Goal: Information Seeking & Learning: Check status

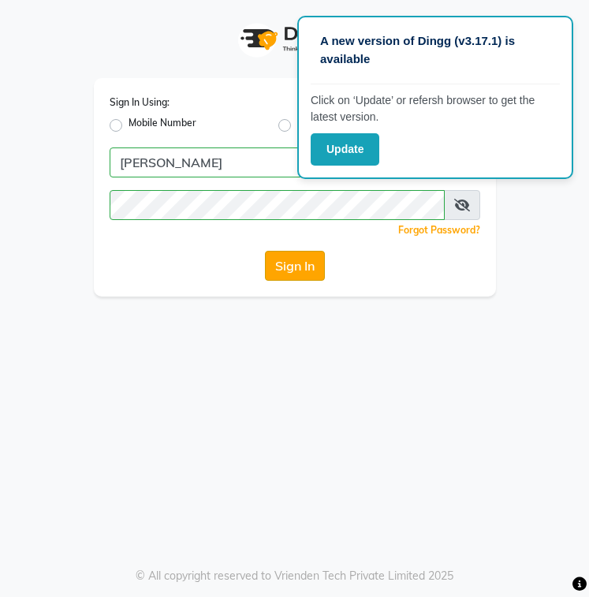
click at [308, 270] on button "Sign In" at bounding box center [295, 266] width 60 height 30
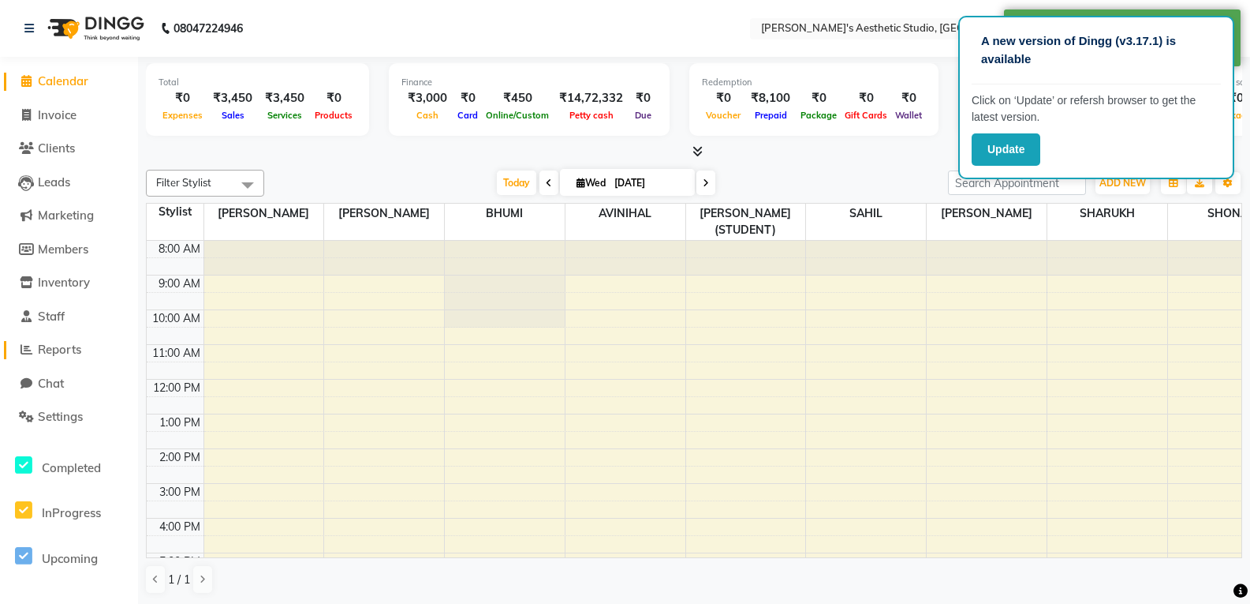
click at [89, 349] on link "Reports" at bounding box center [69, 350] width 130 height 18
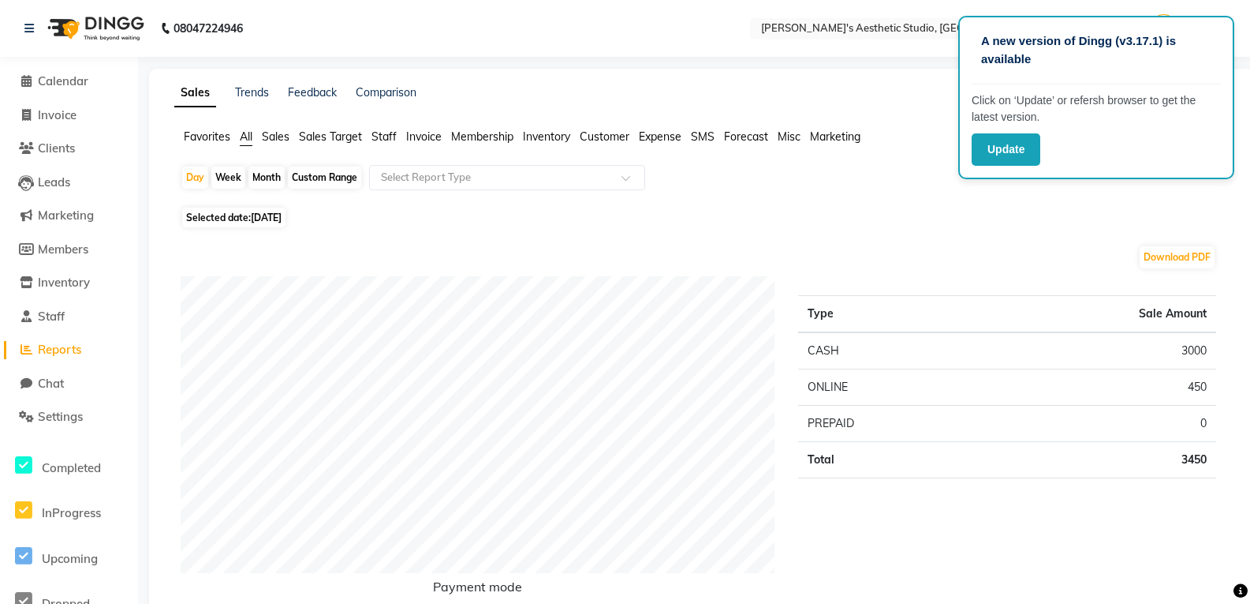
click at [268, 176] on div "Month" at bounding box center [267, 177] width 36 height 22
select select "9"
select select "2025"
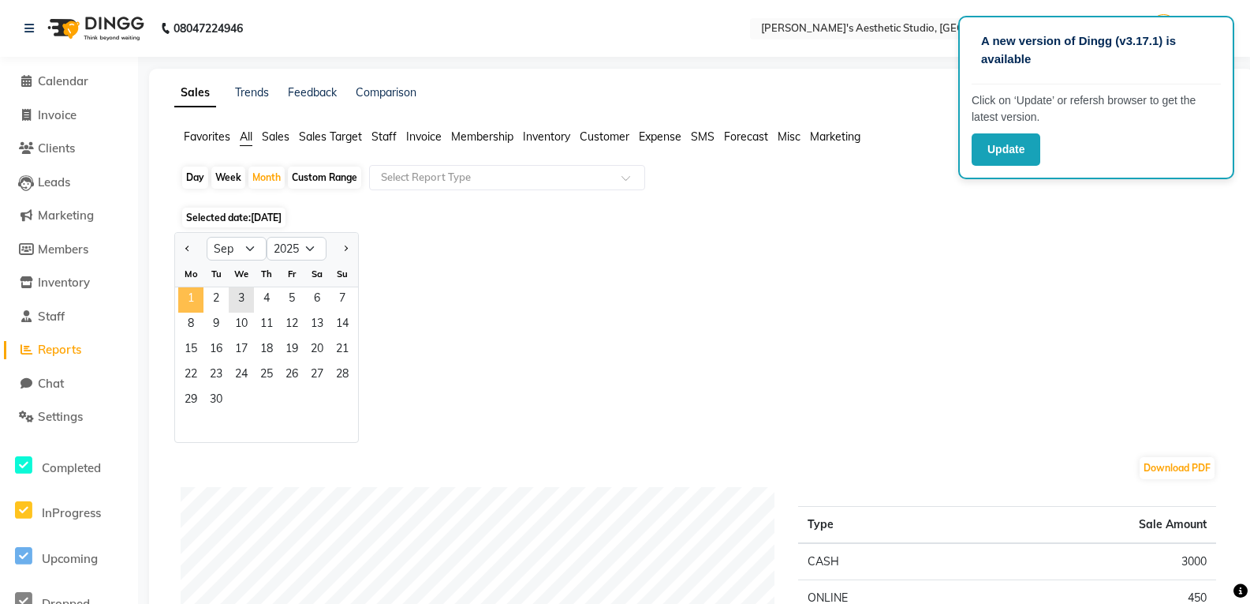
click at [192, 301] on span "1" at bounding box center [190, 299] width 25 height 25
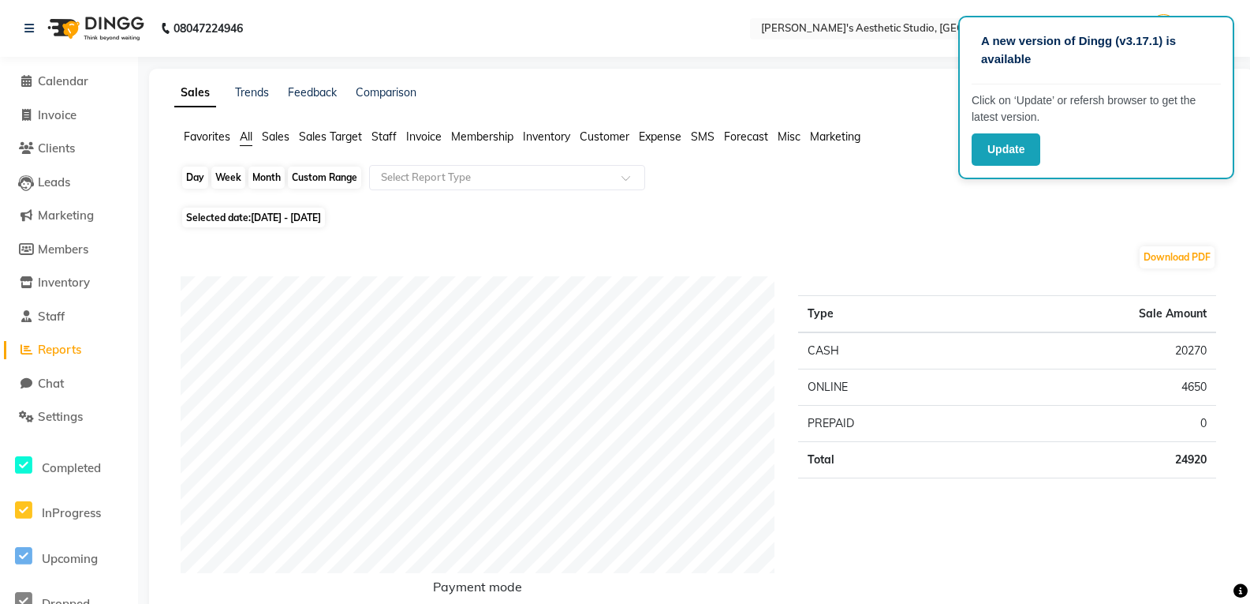
click at [255, 174] on div "Month" at bounding box center [267, 177] width 36 height 22
select select "9"
select select "2025"
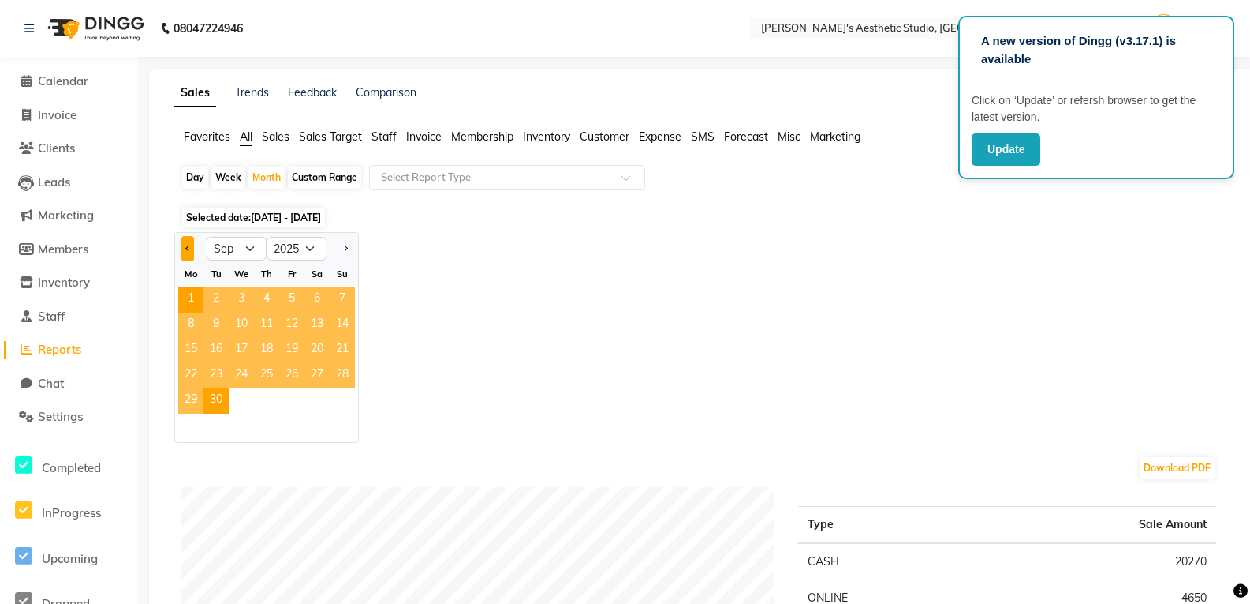
click at [189, 251] on button "Previous month" at bounding box center [187, 248] width 13 height 25
select select "8"
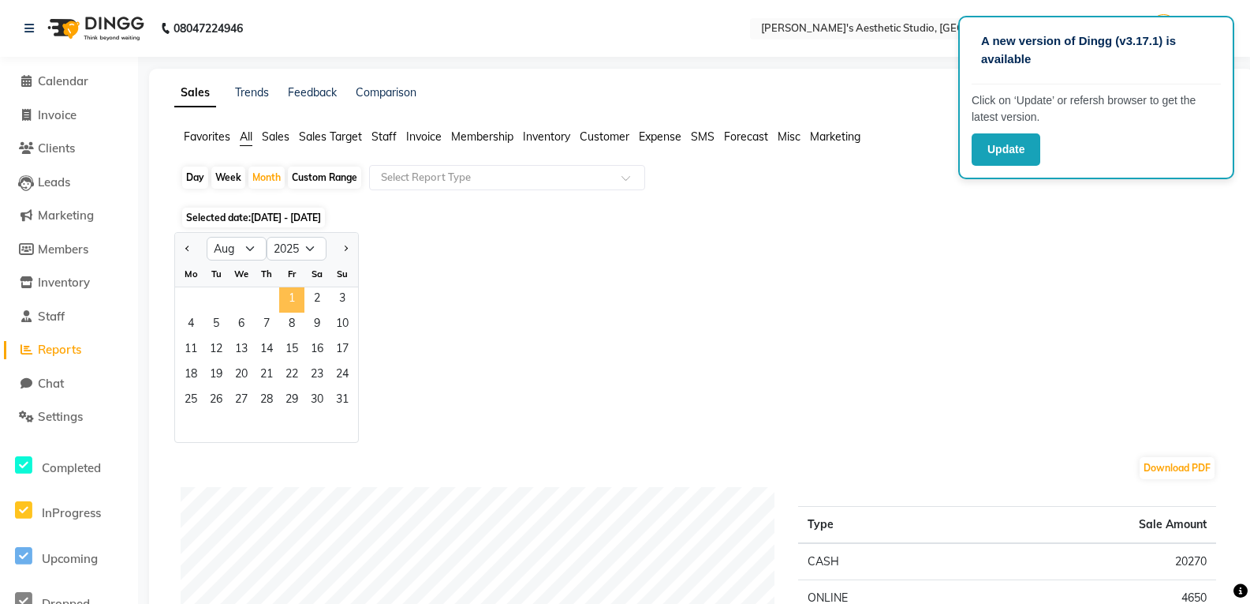
click at [292, 298] on span "1" at bounding box center [291, 299] width 25 height 25
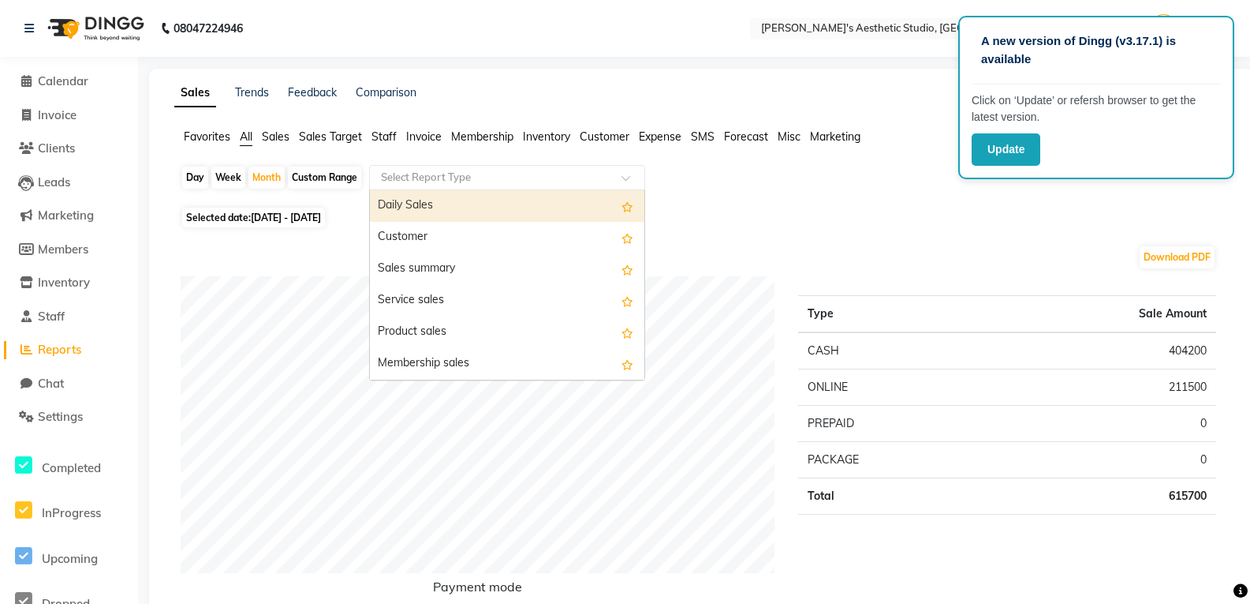
click at [589, 180] on span at bounding box center [632, 182] width 20 height 16
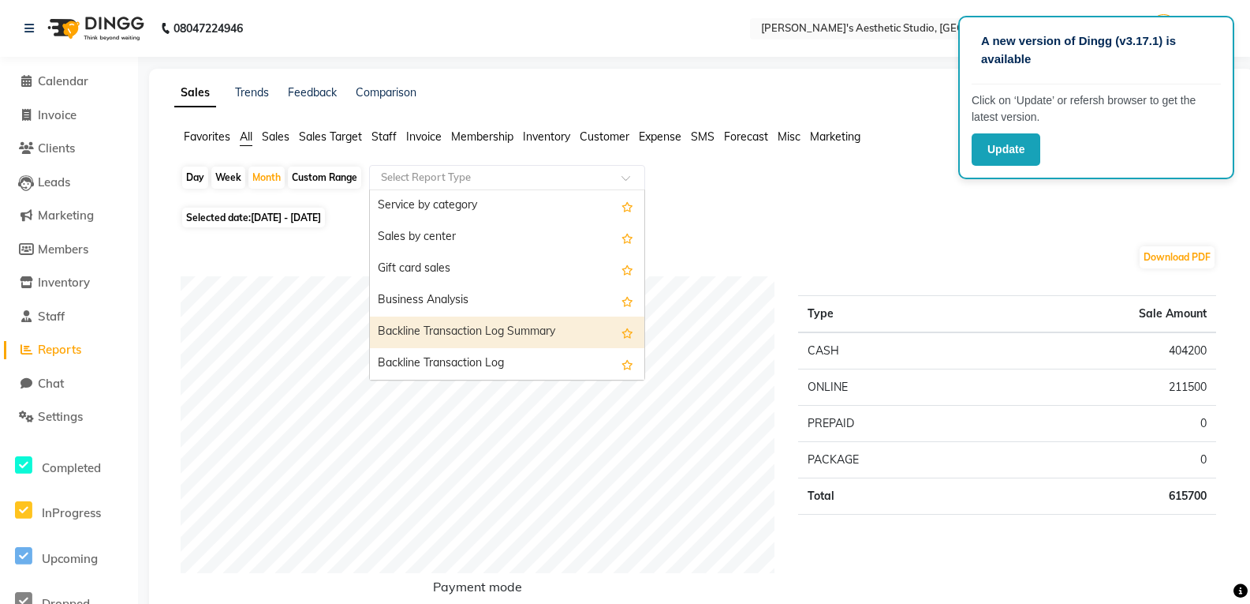
scroll to position [237, 0]
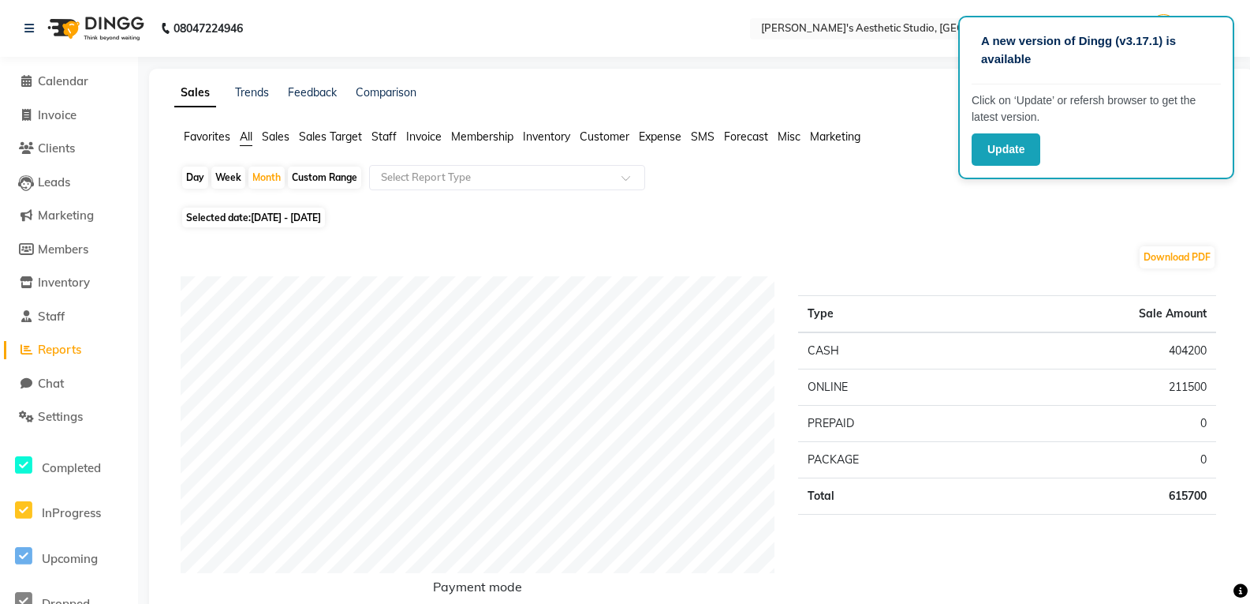
click at [383, 142] on span "Staff" at bounding box center [384, 136] width 25 height 14
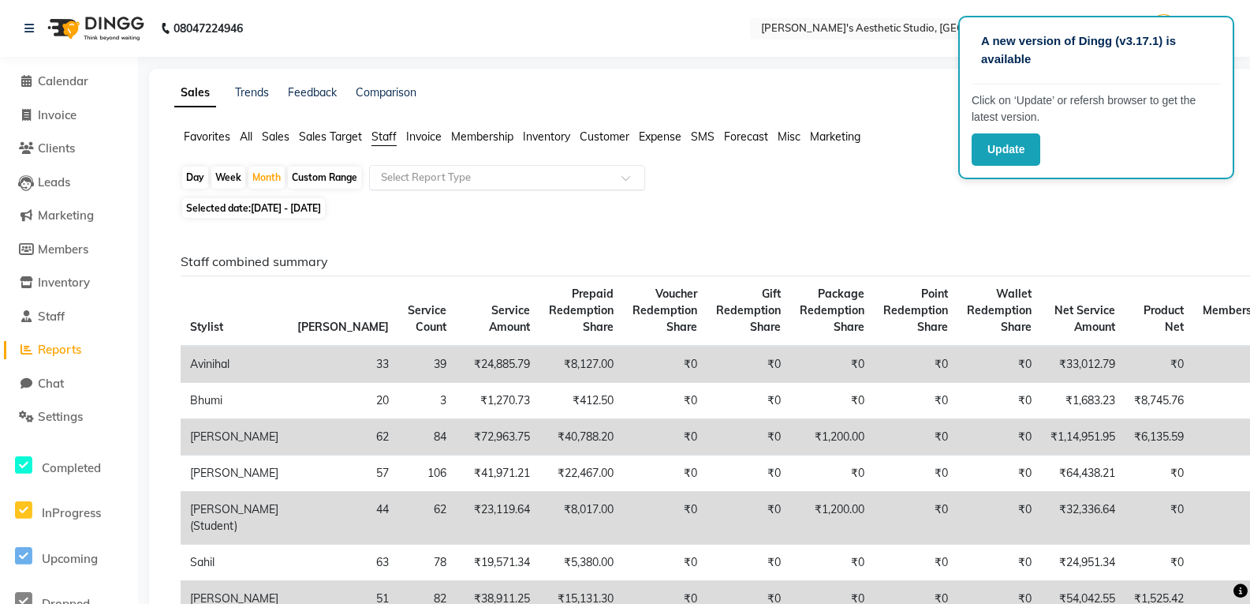
click at [589, 180] on span at bounding box center [632, 182] width 20 height 16
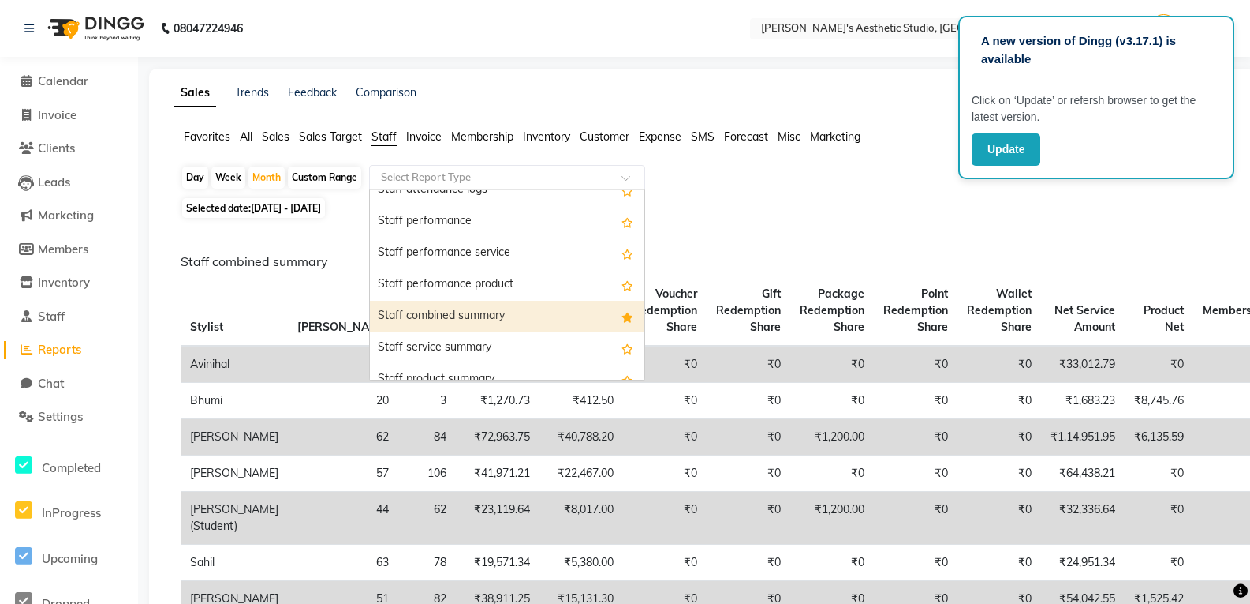
click at [522, 308] on div "Staff combined summary" at bounding box center [507, 317] width 275 height 32
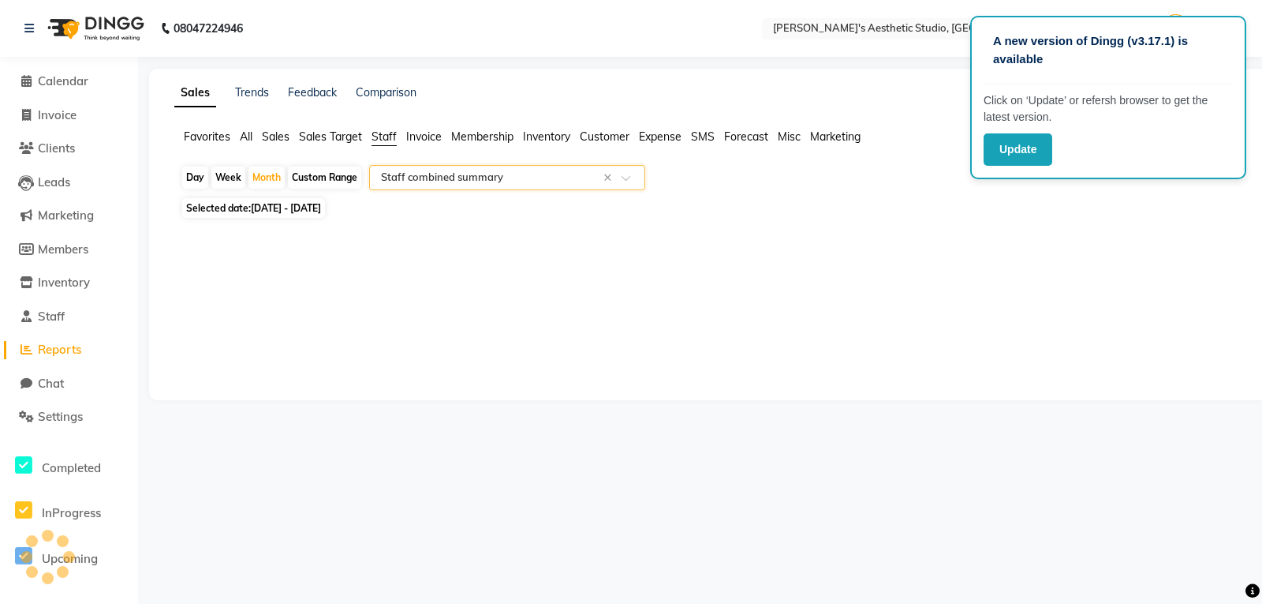
select select "filtered_report"
select select "csv"
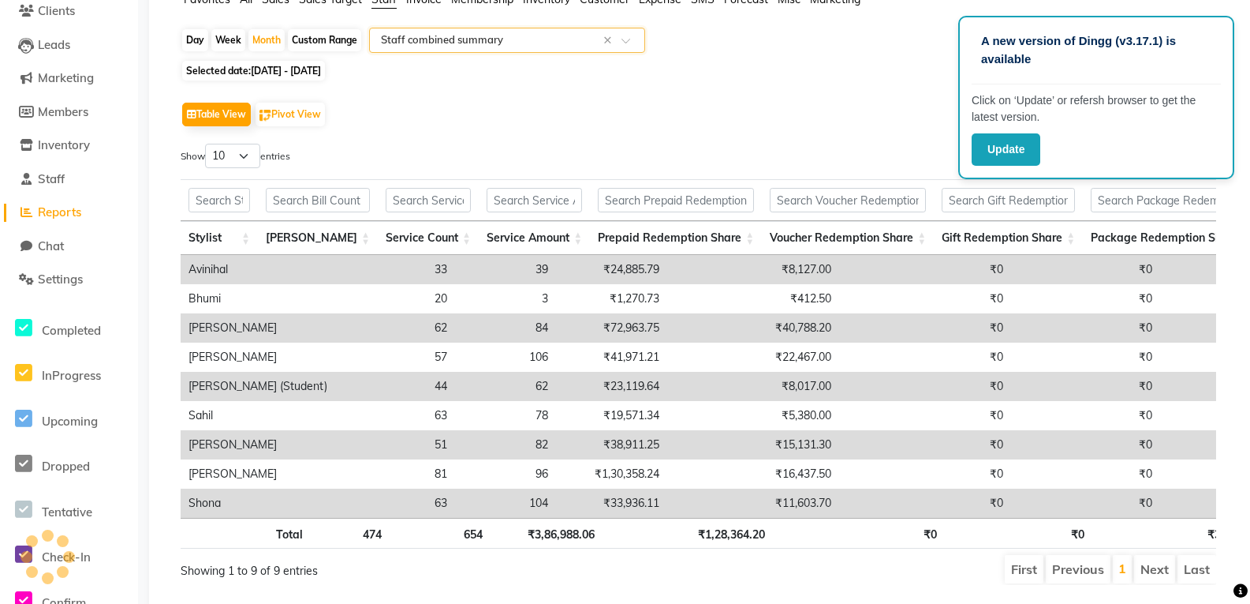
scroll to position [158, 0]
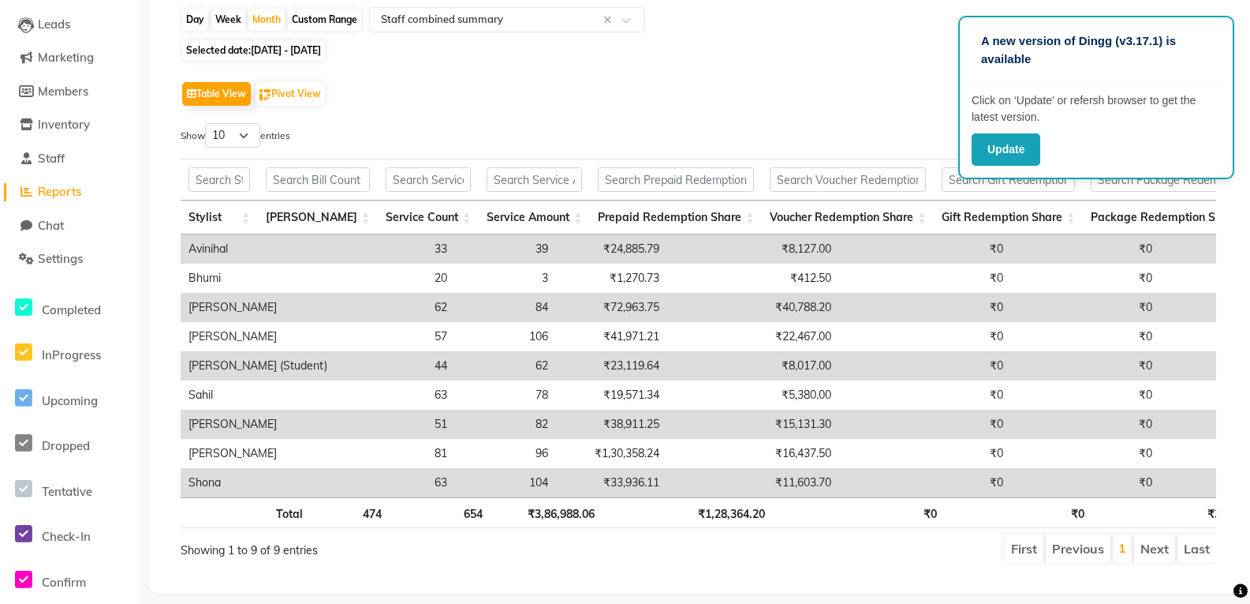
drag, startPoint x: 856, startPoint y: 310, endPoint x: 794, endPoint y: 313, distance: 62.4
click at [589, 313] on td "₹0" at bounding box center [925, 307] width 172 height 29
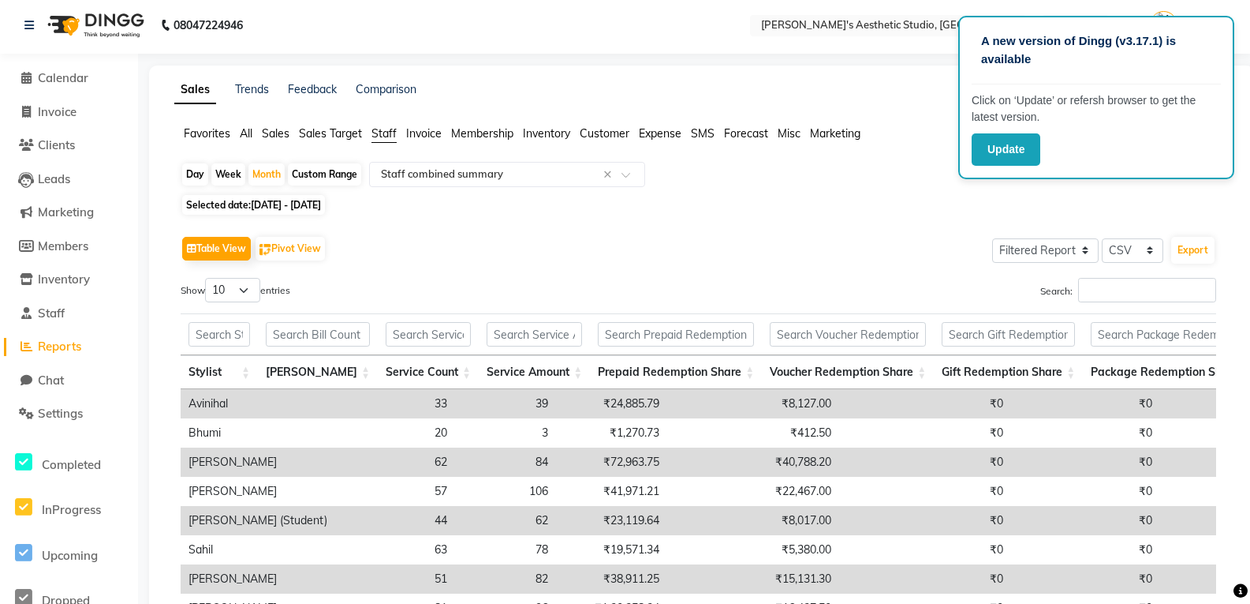
scroll to position [0, 0]
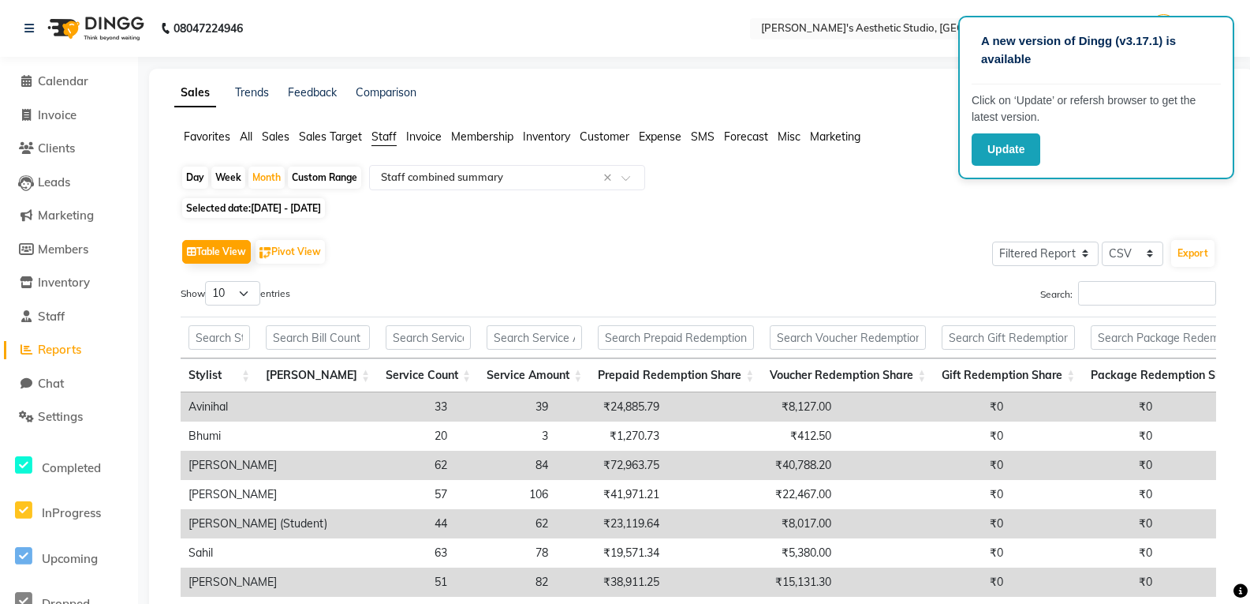
click at [308, 133] on span "Sales Target" at bounding box center [330, 136] width 63 height 14
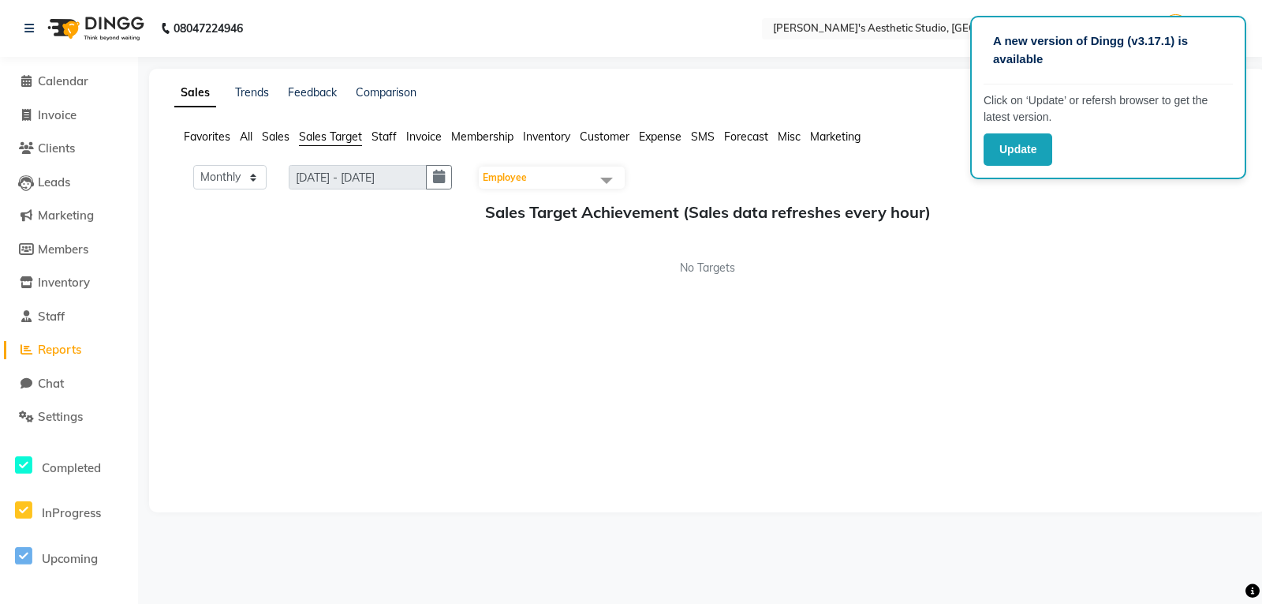
click at [276, 132] on span "Sales" at bounding box center [276, 136] width 28 height 14
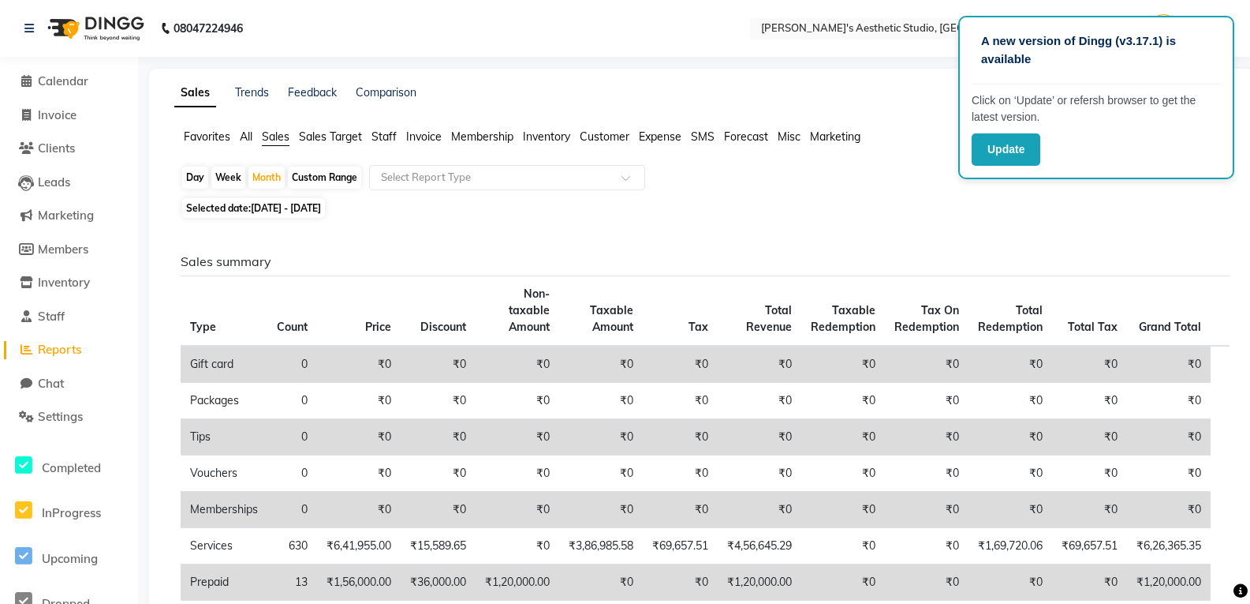
click at [246, 137] on span "All" at bounding box center [246, 136] width 13 height 14
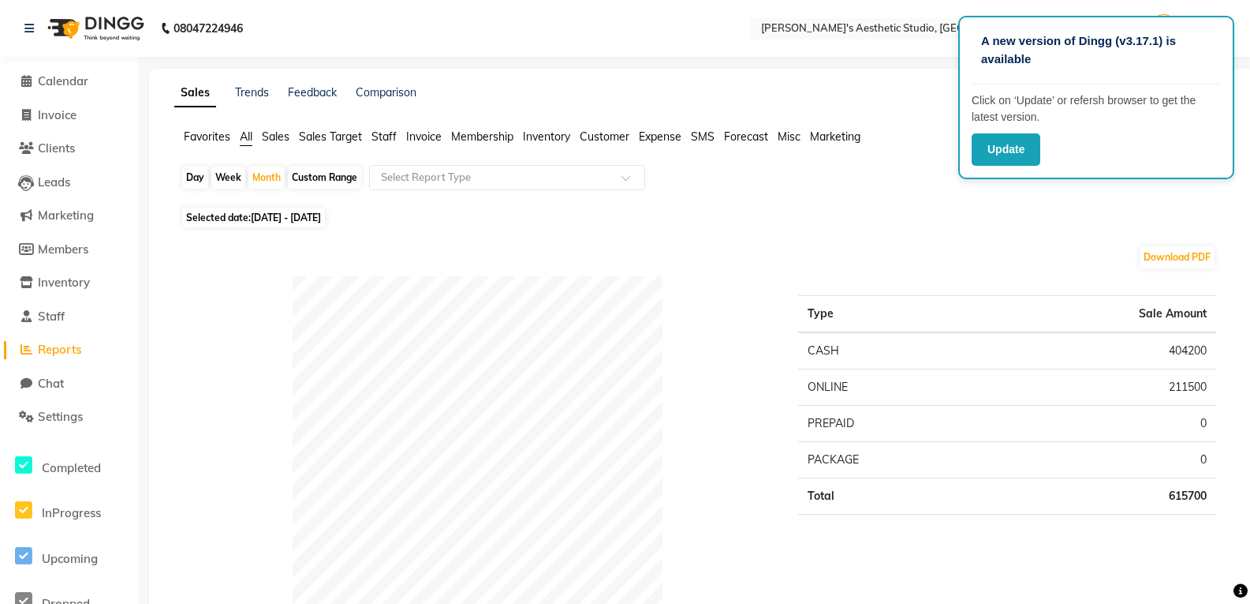
click at [477, 135] on span "Membership" at bounding box center [482, 136] width 62 height 14
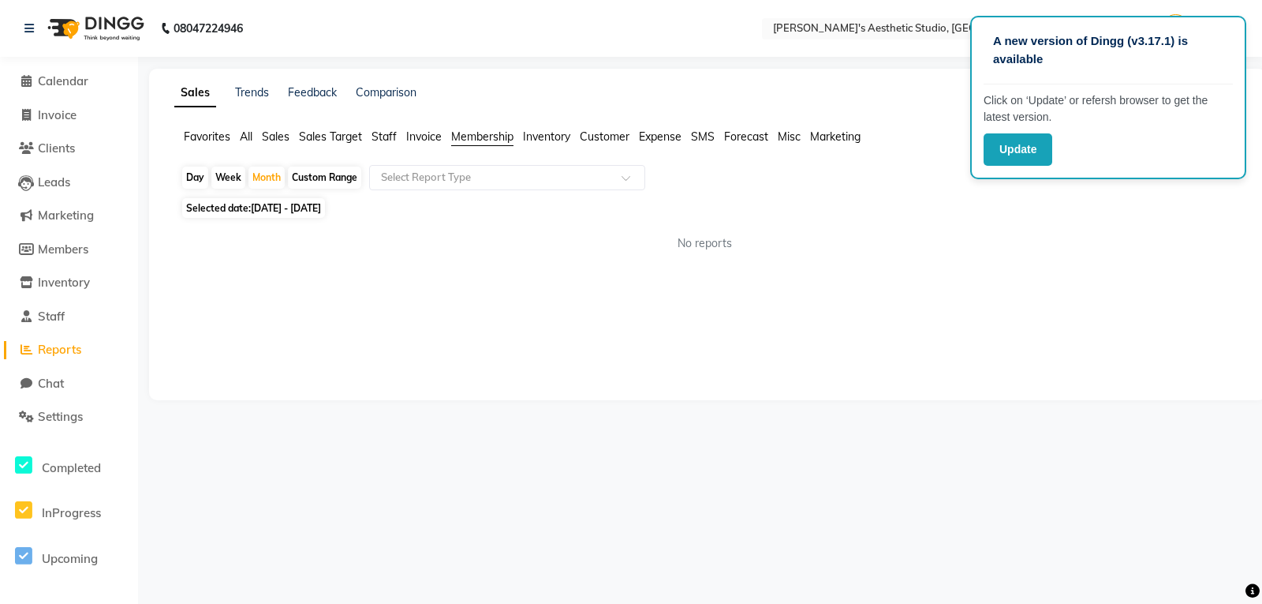
click at [541, 135] on span "Inventory" at bounding box center [546, 136] width 47 height 14
click at [589, 135] on span "Customer" at bounding box center [605, 136] width 50 height 14
click at [589, 136] on span "Expense" at bounding box center [660, 136] width 43 height 14
click at [255, 92] on link "Trends" at bounding box center [252, 92] width 34 height 14
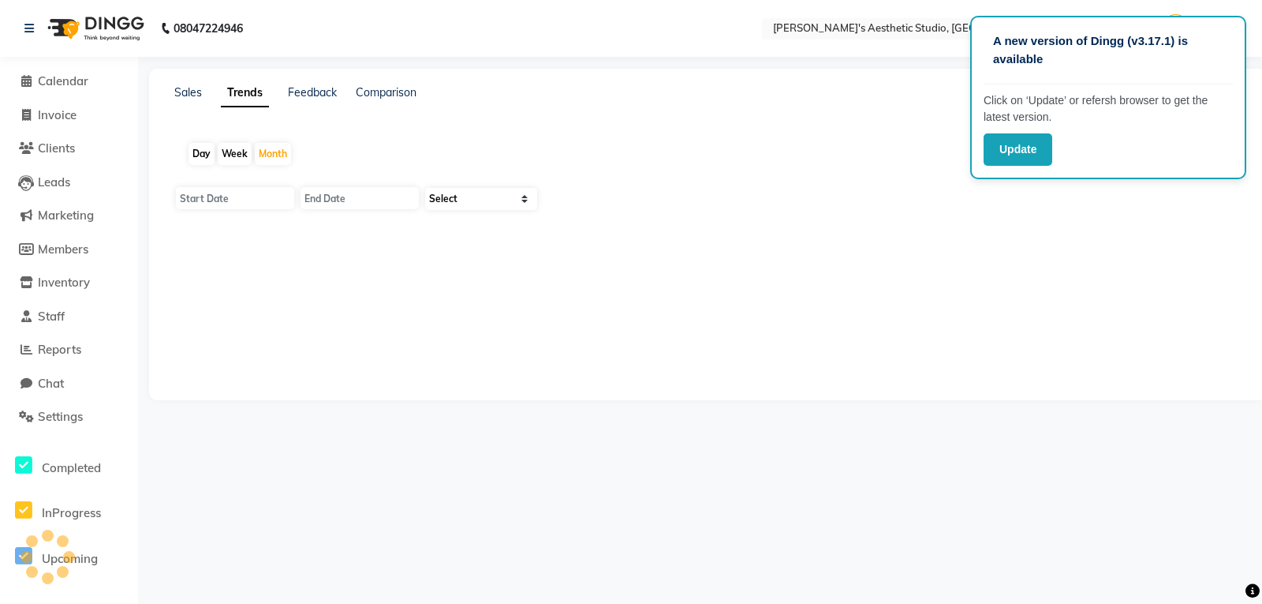
type input "[DATE]"
select select "by_client"
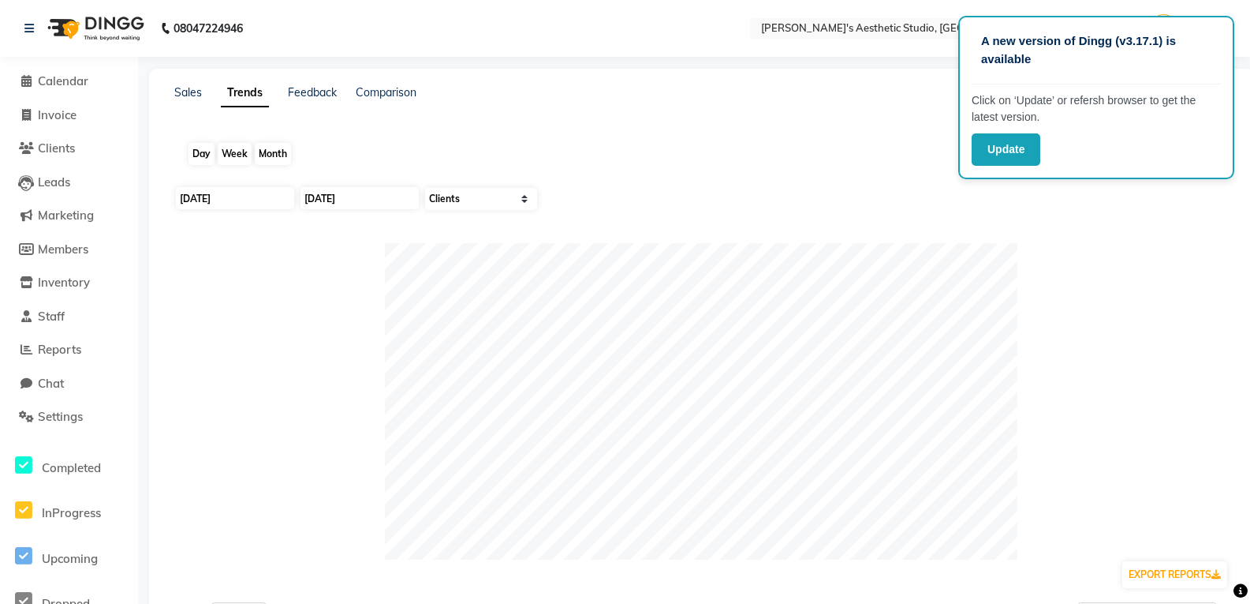
click at [261, 150] on div "Month" at bounding box center [273, 154] width 36 height 22
click at [343, 199] on input "[DATE]" at bounding box center [360, 198] width 118 height 22
select select "9"
select select "2025"
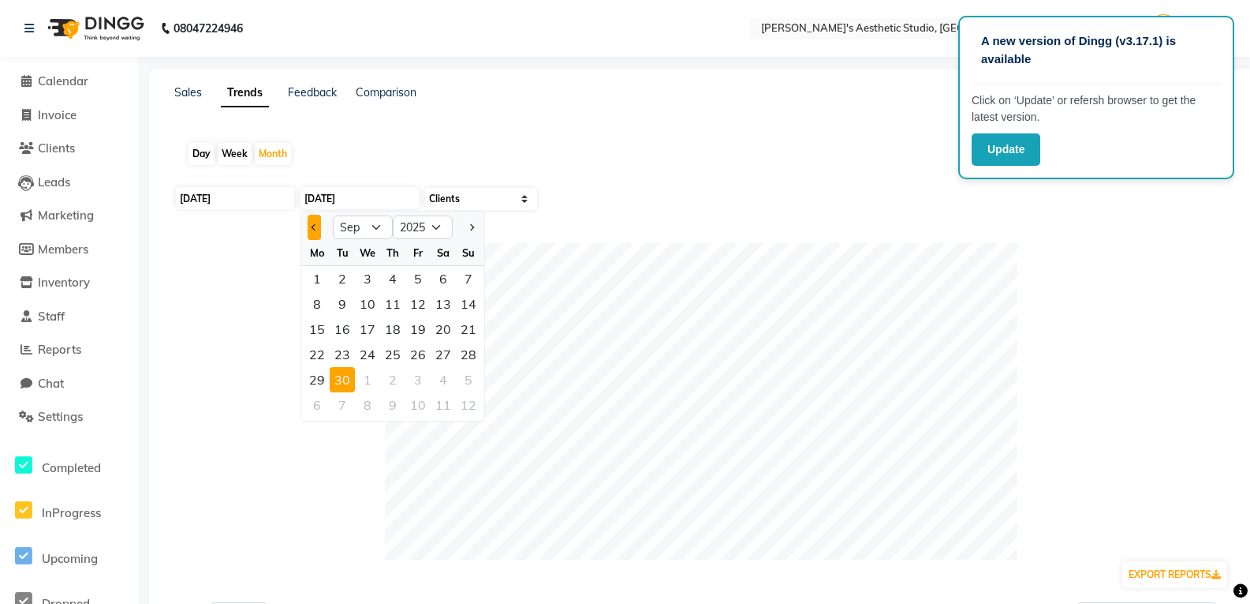
click at [313, 227] on span "Previous month" at bounding box center [315, 227] width 6 height 6
select select "8"
click at [421, 279] on div "1" at bounding box center [418, 278] width 25 height 25
type input "[DATE]"
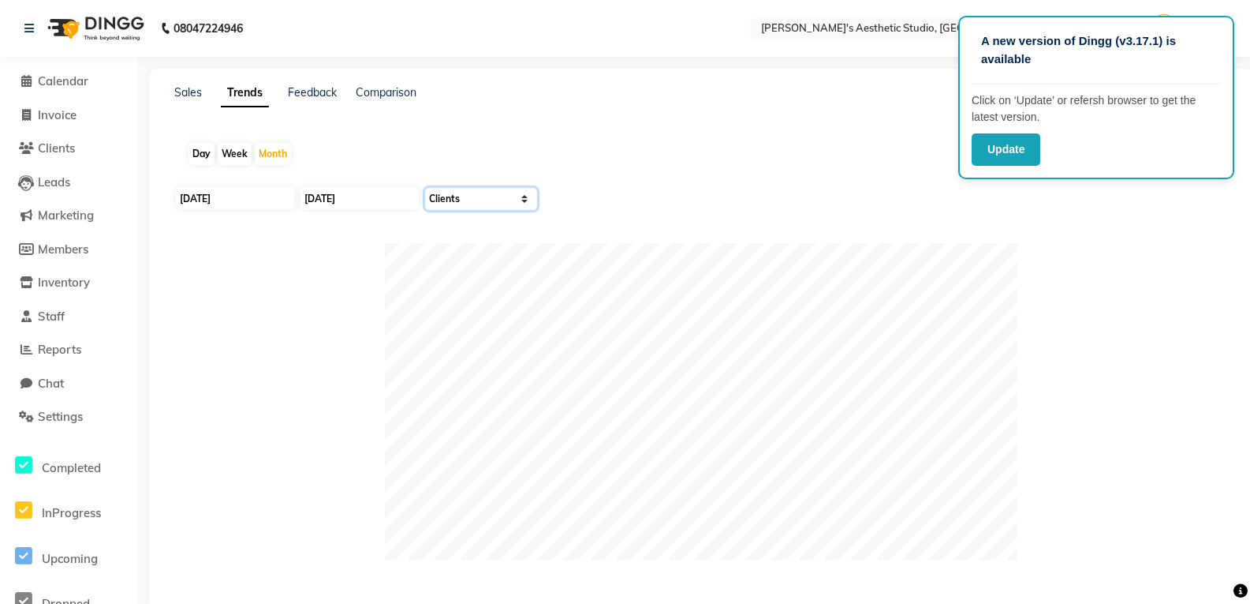
click at [522, 198] on select "Select Sales Clients" at bounding box center [481, 199] width 112 height 22
select select "by_all"
click at [425, 188] on select "Select Sales Clients" at bounding box center [481, 199] width 112 height 22
click at [310, 90] on link "Feedback" at bounding box center [312, 92] width 49 height 14
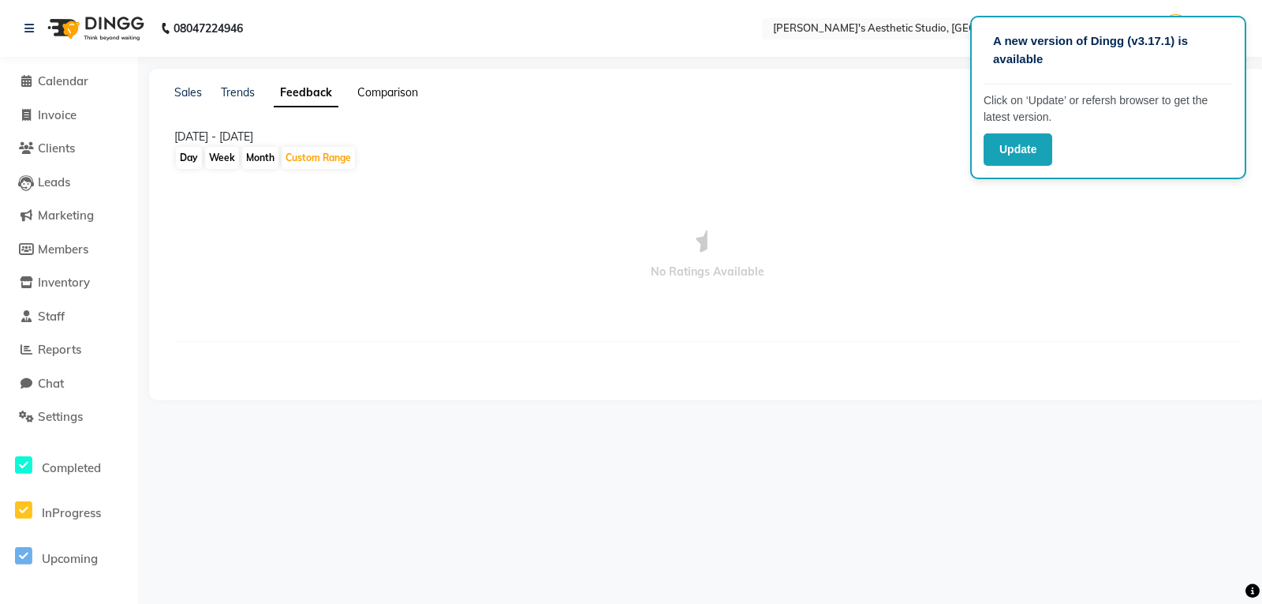
click at [403, 91] on link "Comparison" at bounding box center [387, 92] width 61 height 14
select select "single_date"
select select "single_date_dash"
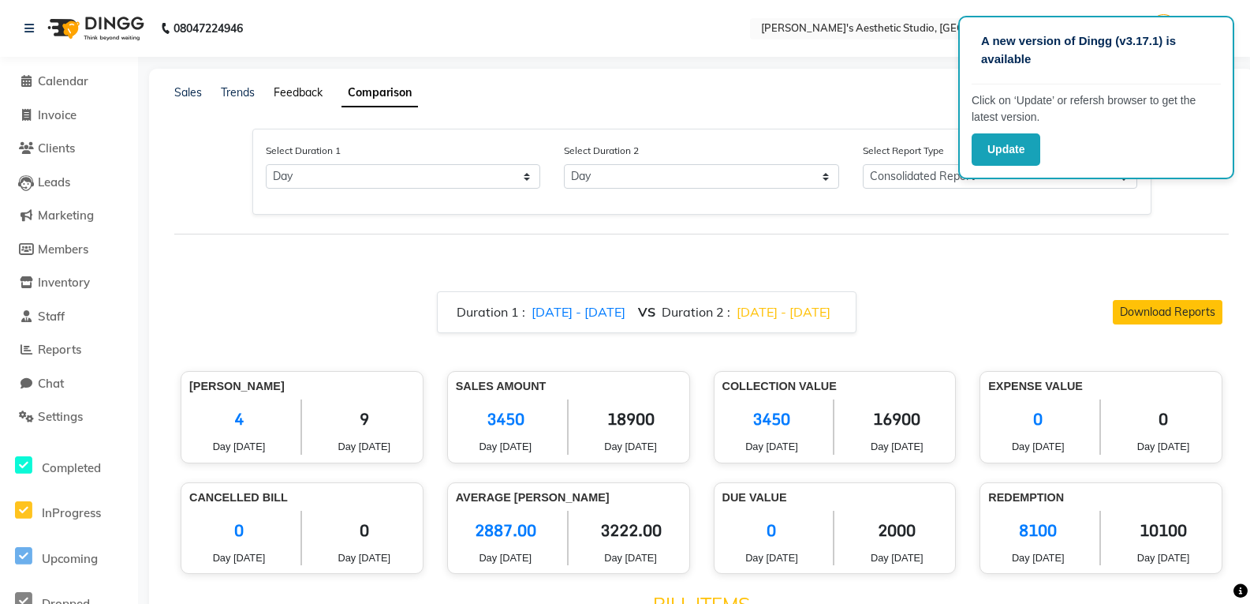
click at [307, 94] on link "Feedback" at bounding box center [298, 92] width 49 height 14
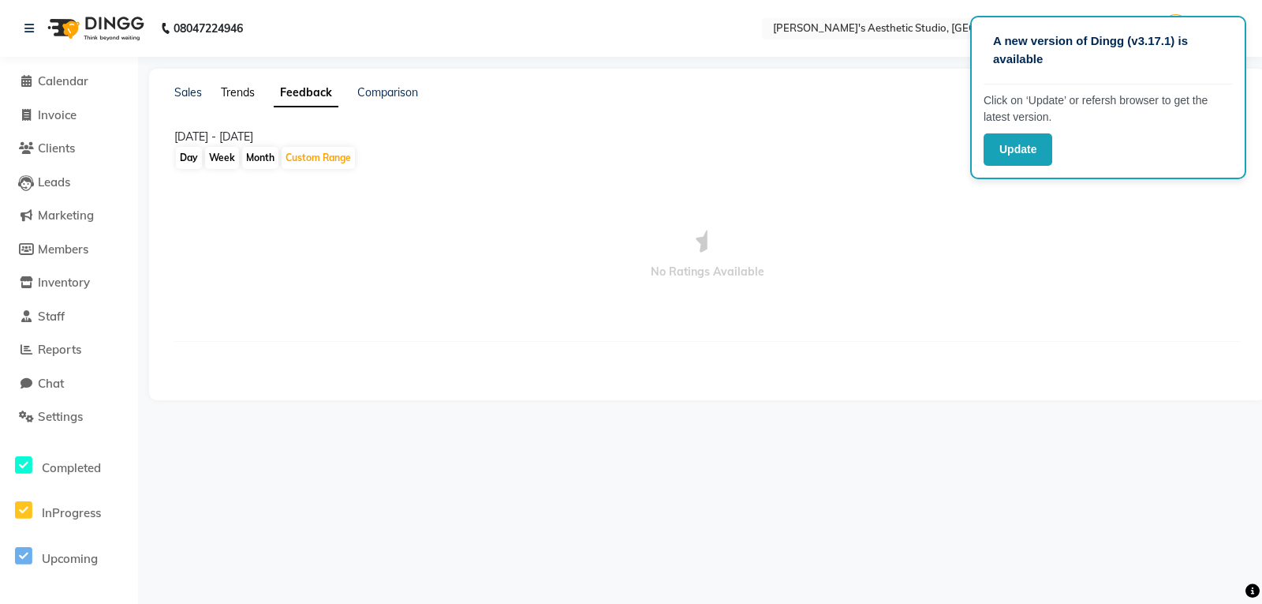
click at [244, 88] on link "Trends" at bounding box center [238, 92] width 34 height 14
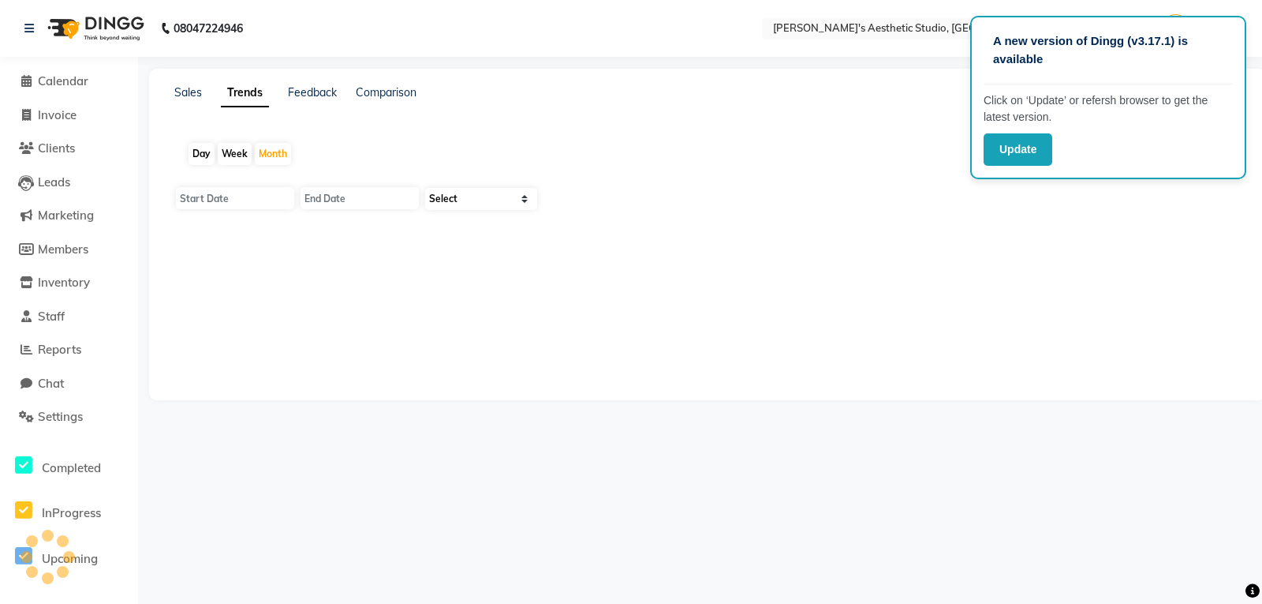
type input "[DATE]"
select select "by_client"
click at [67, 350] on span "Reports" at bounding box center [59, 349] width 43 height 15
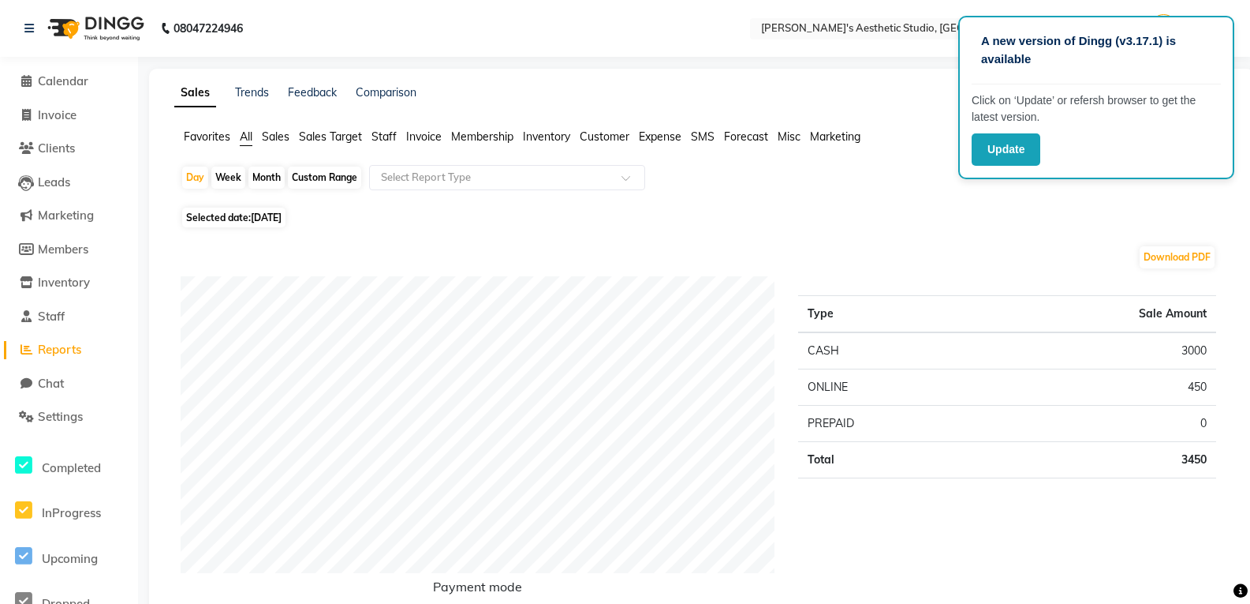
click at [254, 177] on div "Month" at bounding box center [267, 177] width 36 height 22
select select "9"
select select "2025"
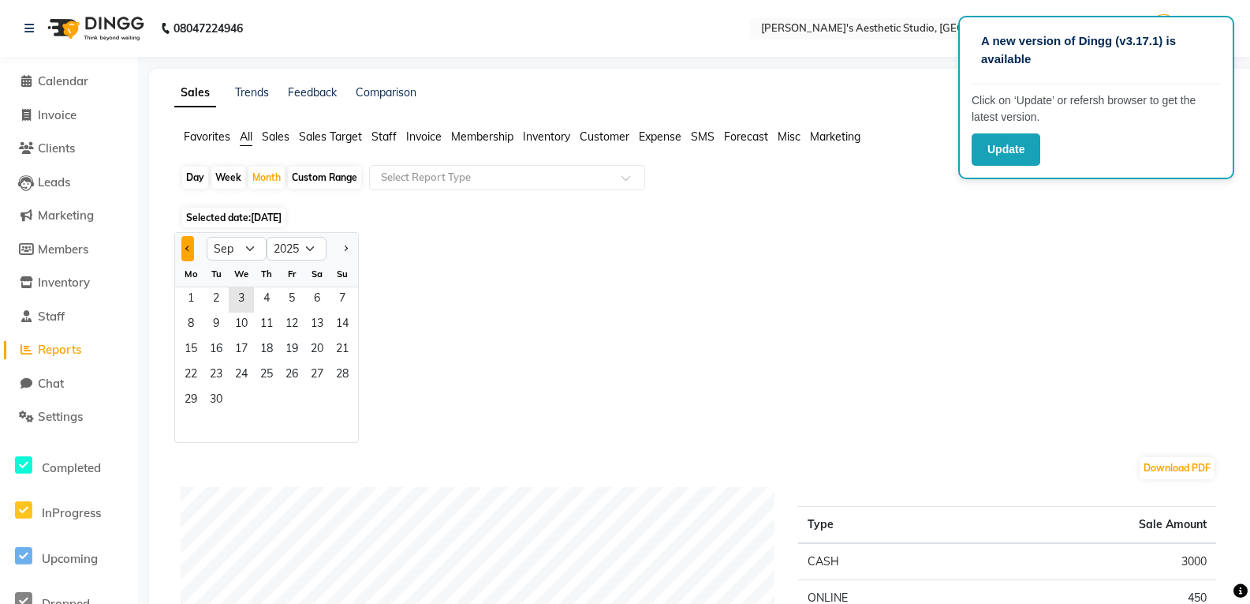
click at [189, 248] on span "Previous month" at bounding box center [188, 248] width 6 height 6
select select "8"
click at [289, 296] on span "1" at bounding box center [291, 299] width 25 height 25
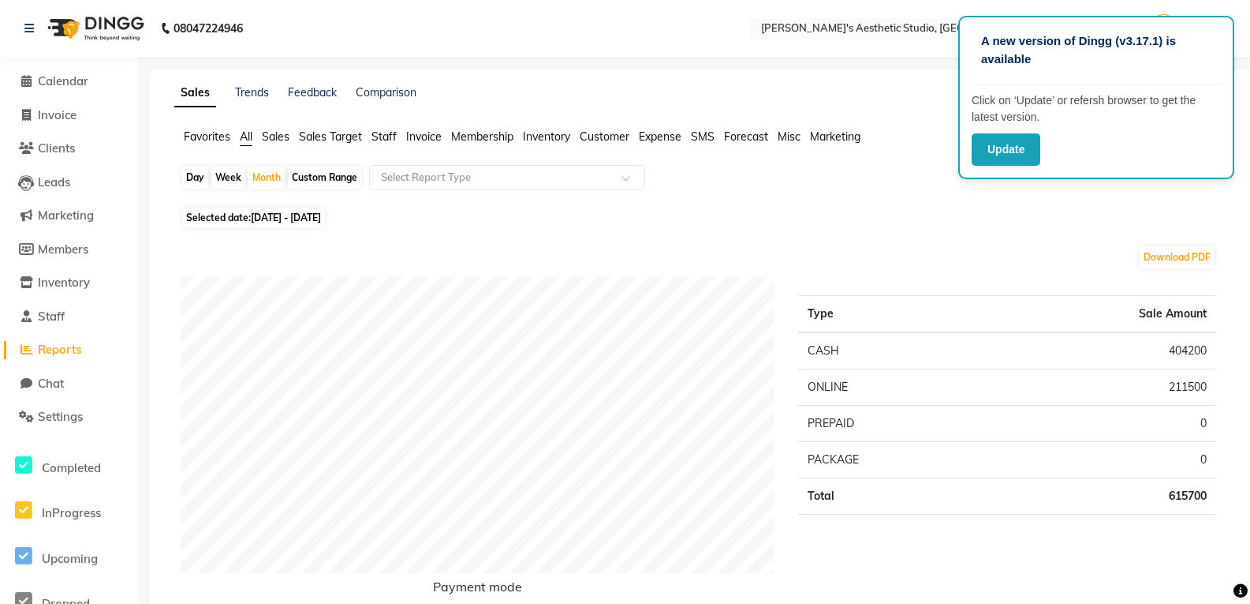
scroll to position [79, 0]
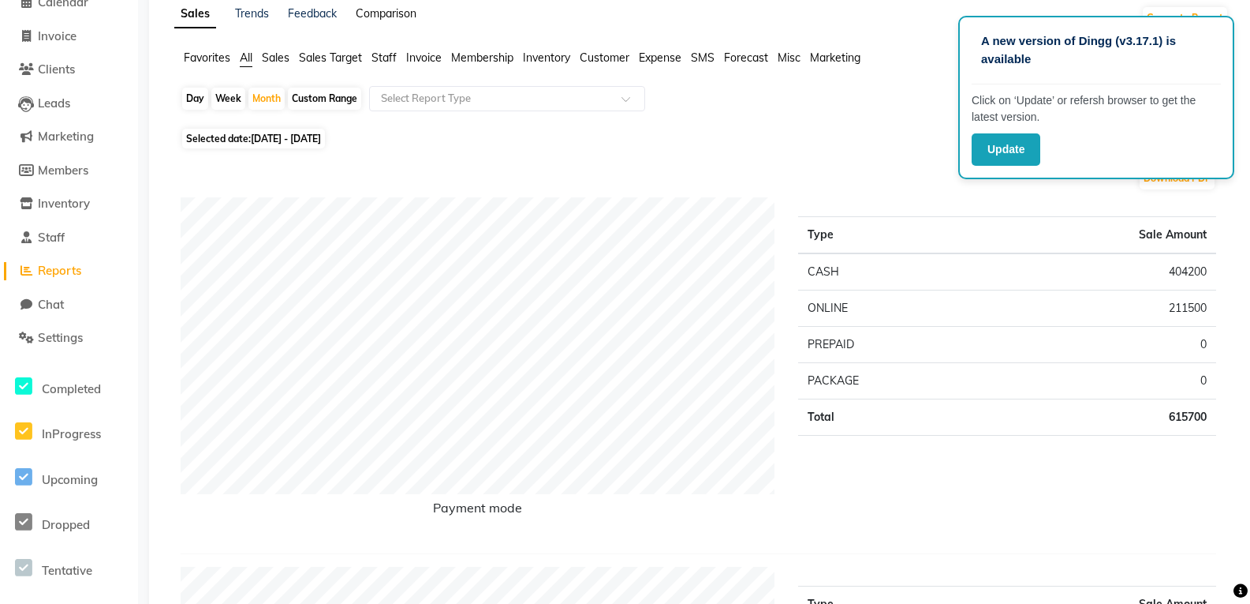
click at [405, 11] on link "Comparison" at bounding box center [386, 13] width 61 height 14
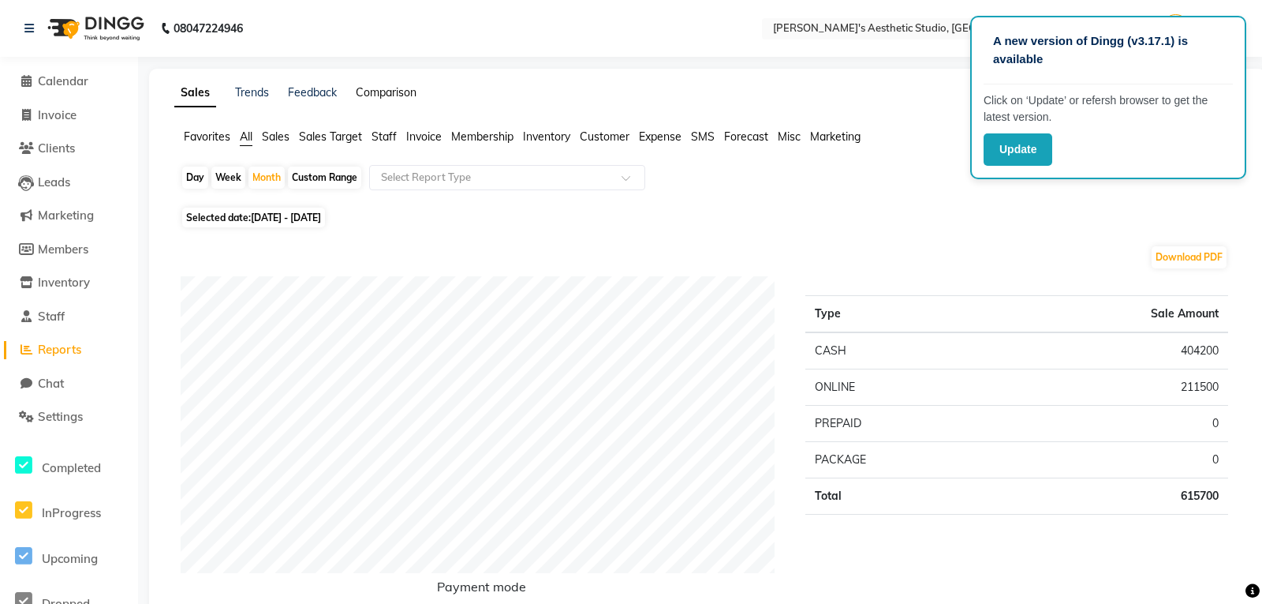
select select "single_date"
select select "single_date_dash"
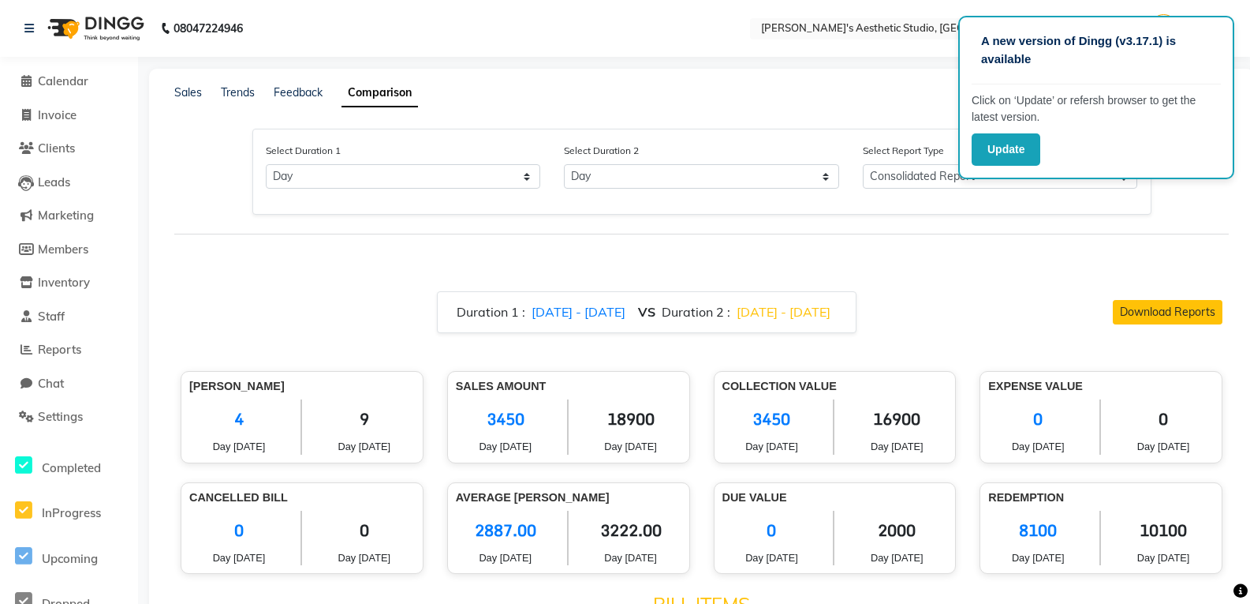
click at [384, 94] on link "Comparison" at bounding box center [380, 93] width 77 height 28
click at [526, 178] on select "Select Day Month Week Custom" at bounding box center [403, 176] width 275 height 24
select select "month"
click at [266, 164] on select "Select Day Month Week Custom" at bounding box center [403, 176] width 275 height 24
select select "9"
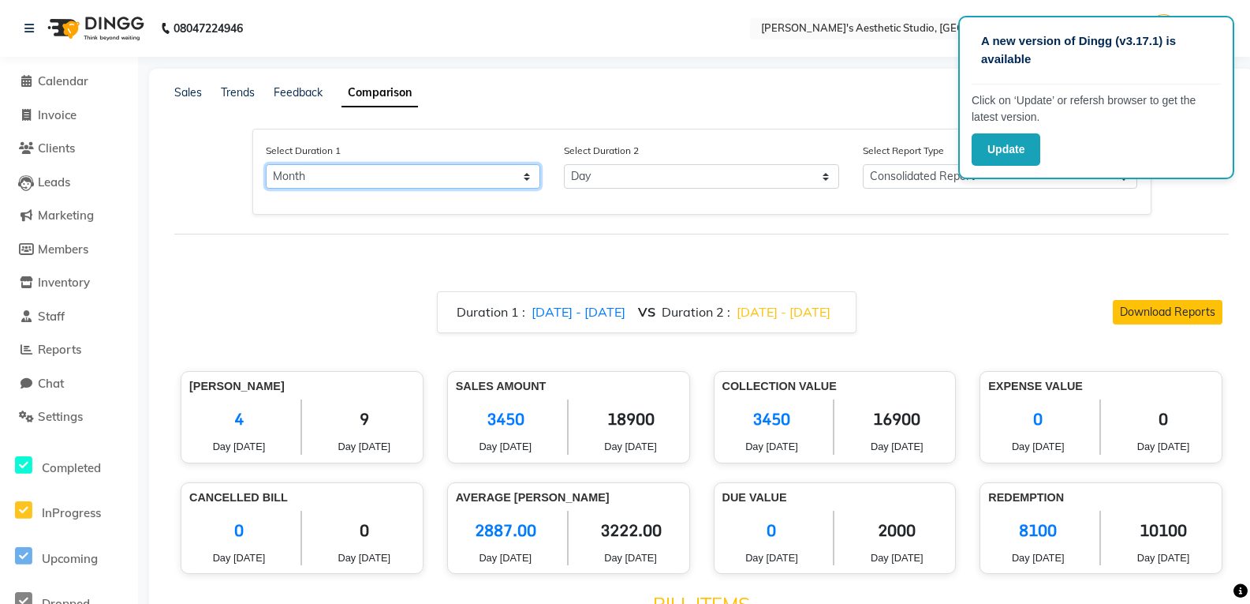
select select "2025"
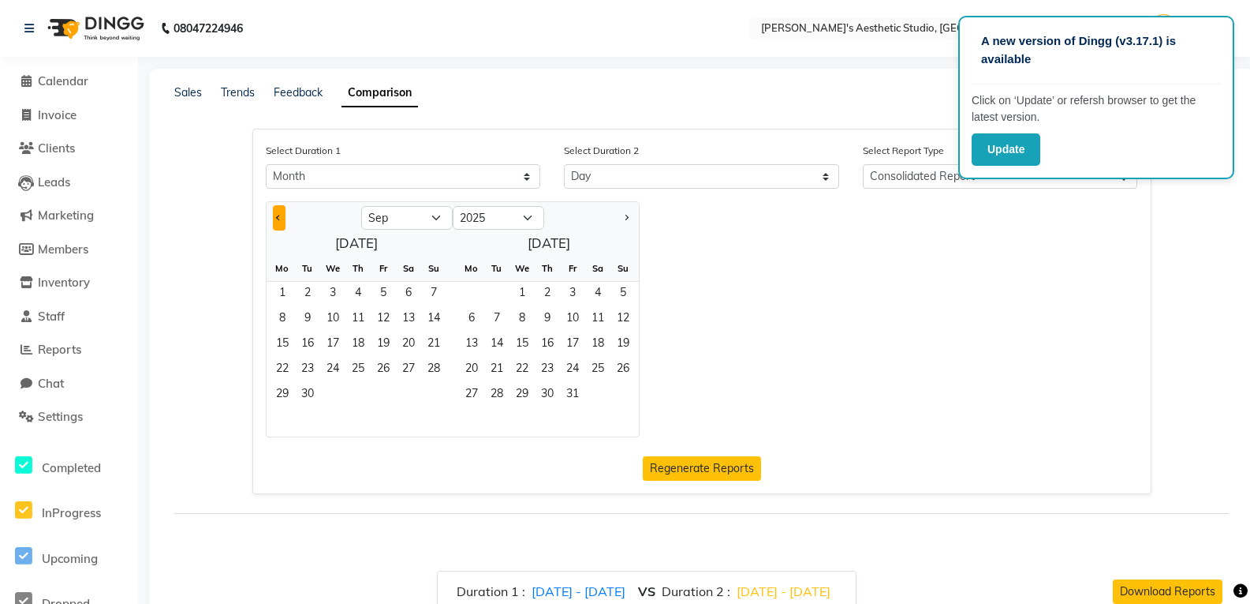
click at [278, 216] on span "Previous month" at bounding box center [279, 217] width 6 height 6
select select "8"
click at [383, 296] on span "1" at bounding box center [383, 294] width 25 height 25
